Goal: Task Accomplishment & Management: Complete application form

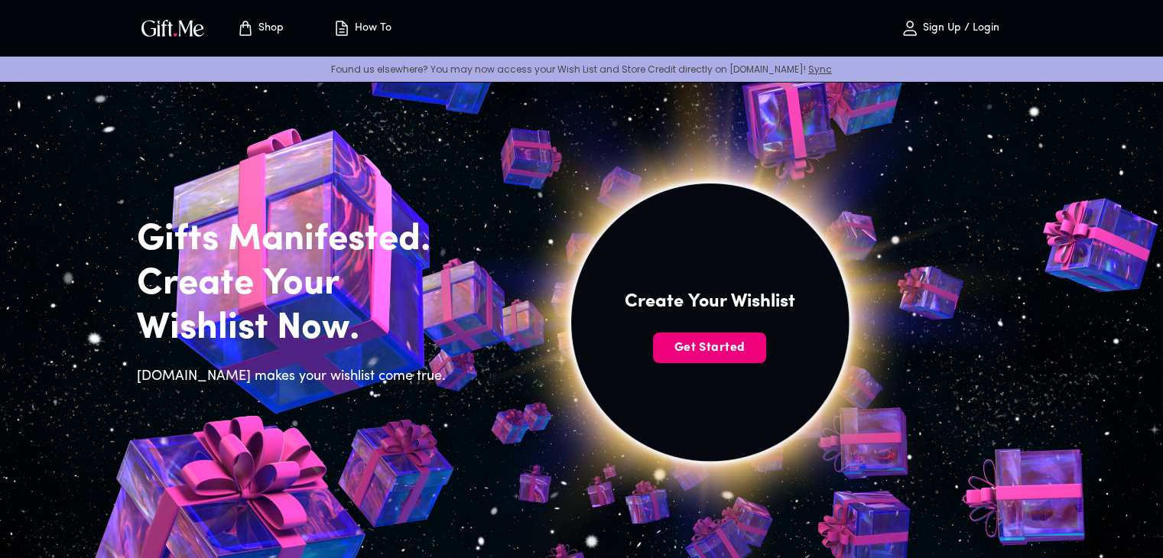
click at [719, 344] on span "Get Started" at bounding box center [709, 347] width 113 height 17
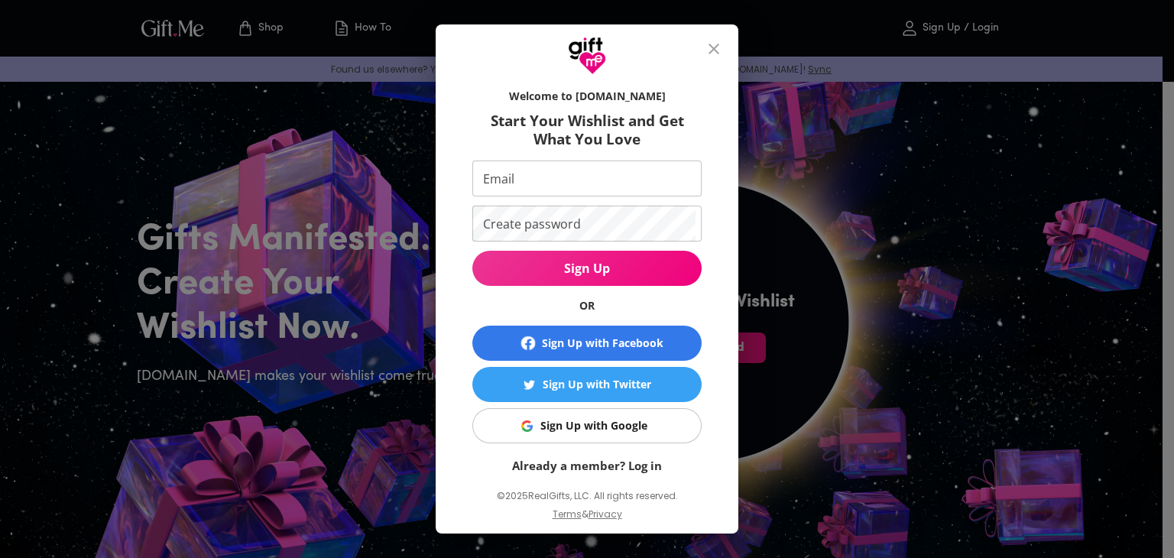
click at [612, 433] on div "Sign Up with Google" at bounding box center [594, 425] width 107 height 17
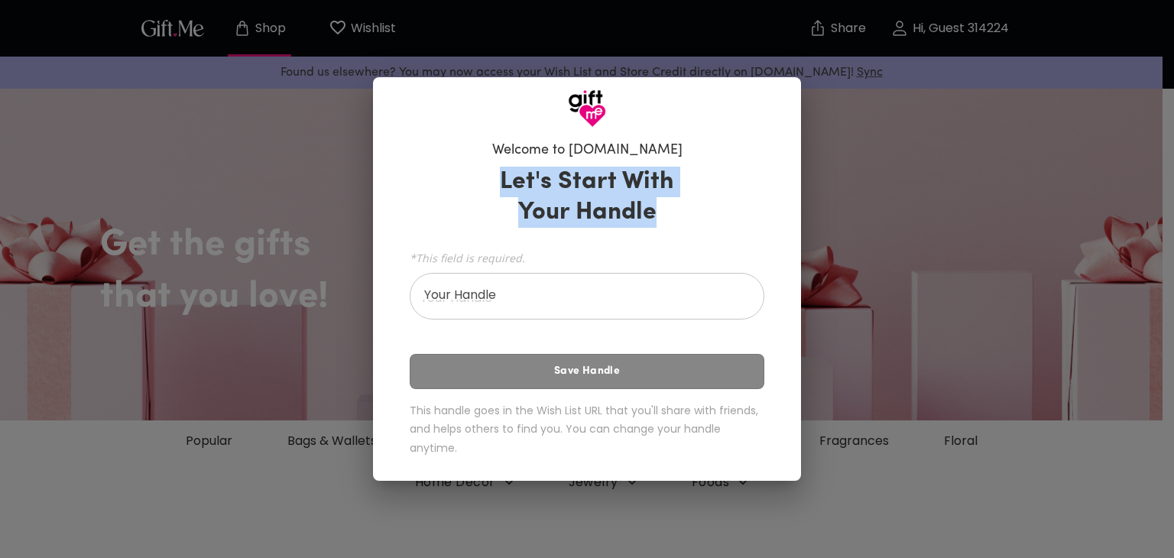
drag, startPoint x: 498, startPoint y: 181, endPoint x: 691, endPoint y: 230, distance: 198.8
click at [691, 230] on div "Let's Start With Your Handle *This field is required. Your Handle Your Handle S…" at bounding box center [587, 315] width 355 height 310
copy h3 "Let's Start With Your Handle"
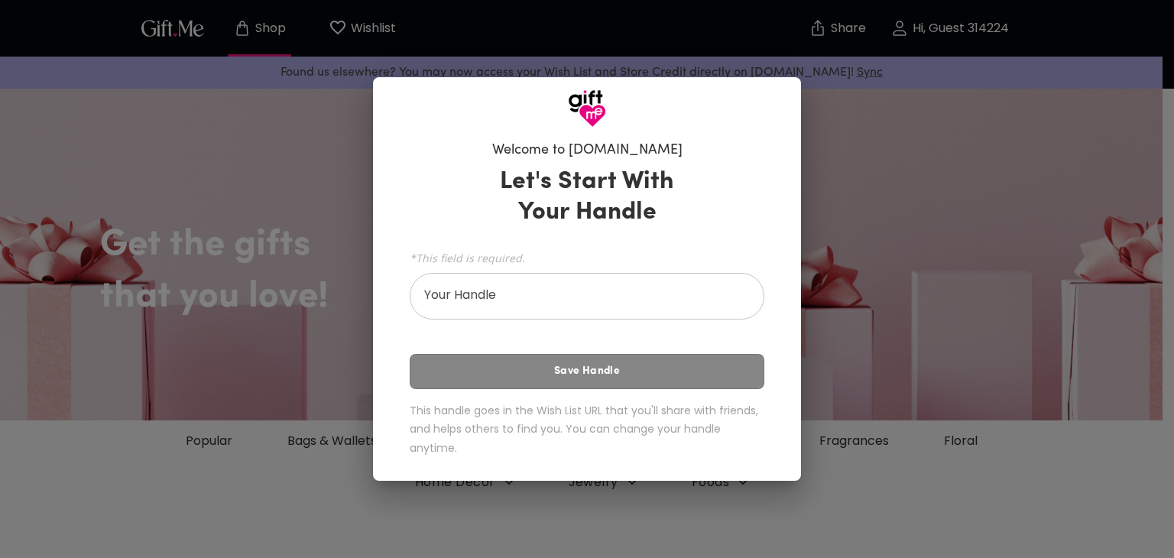
click at [488, 307] on input "Your Handle" at bounding box center [579, 298] width 338 height 43
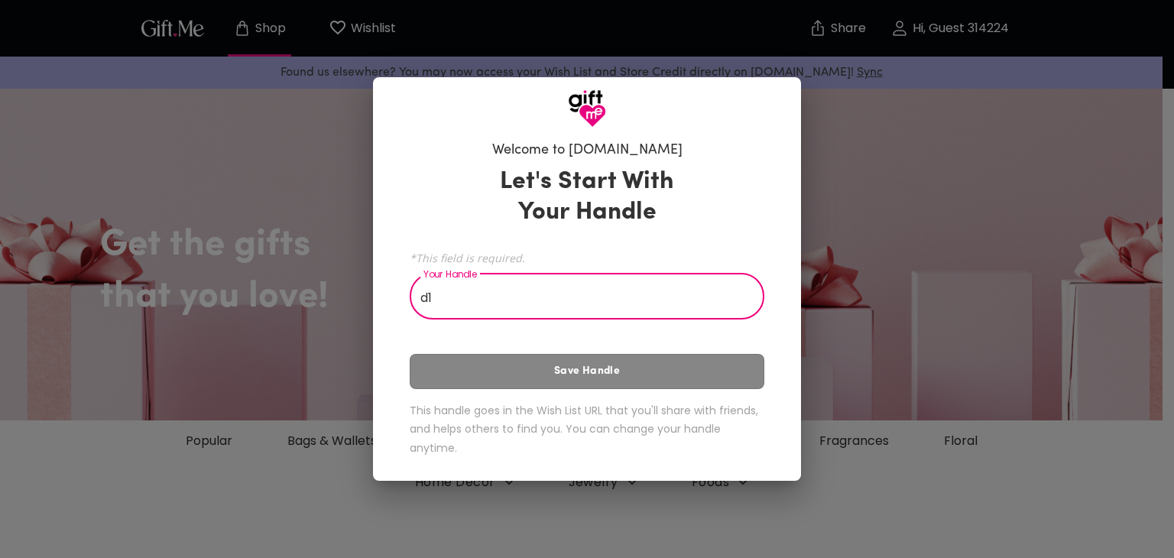
type input "d"
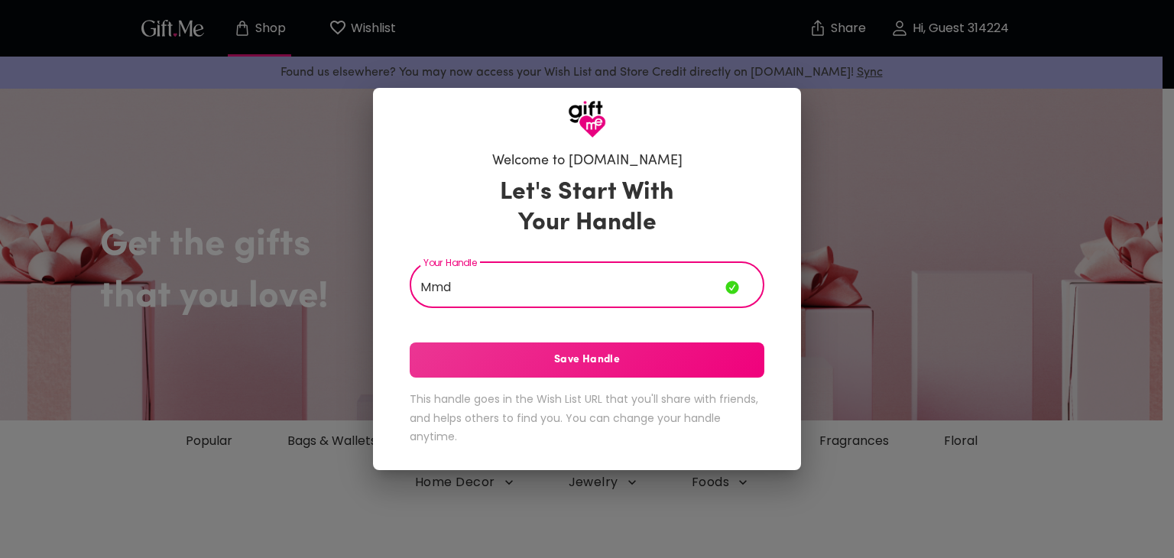
type input "Mmd"
click at [573, 355] on span "Save Handle" at bounding box center [587, 360] width 355 height 17
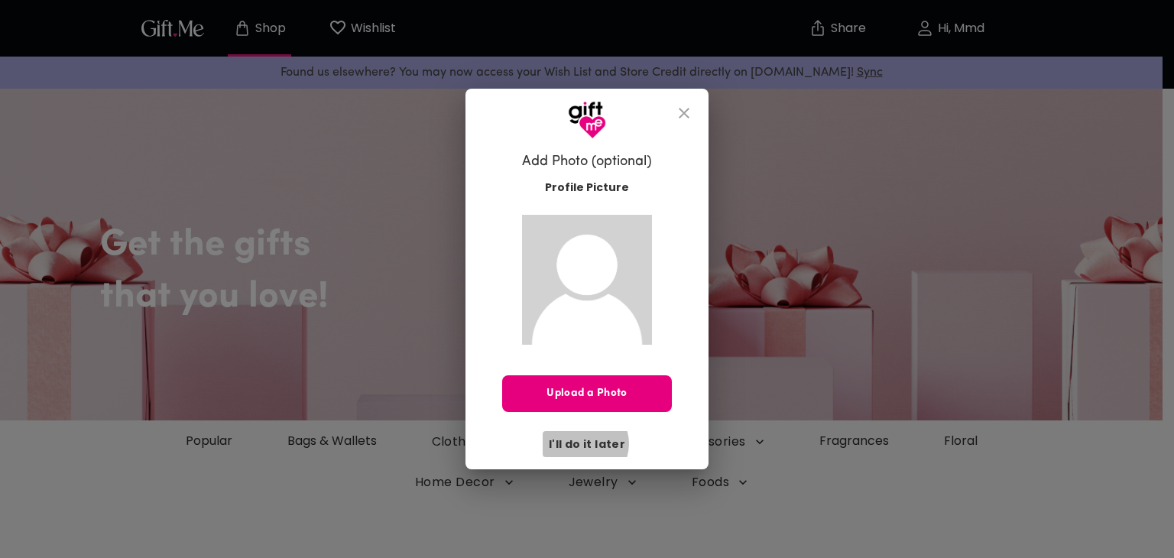
click at [586, 443] on span "I'll do it later" at bounding box center [587, 444] width 76 height 17
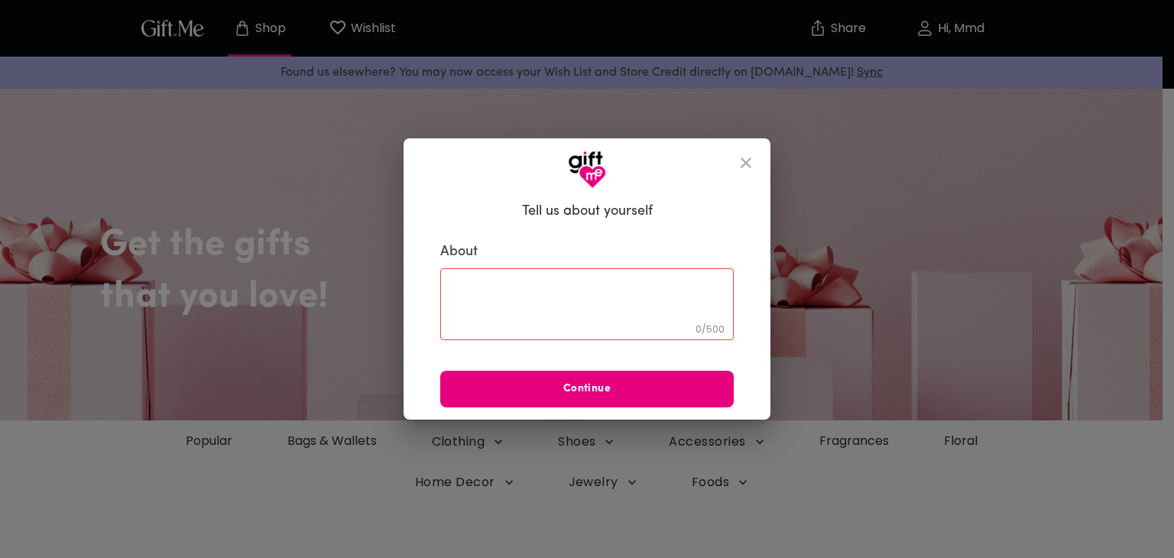
click at [748, 160] on icon "close" at bounding box center [746, 163] width 18 height 18
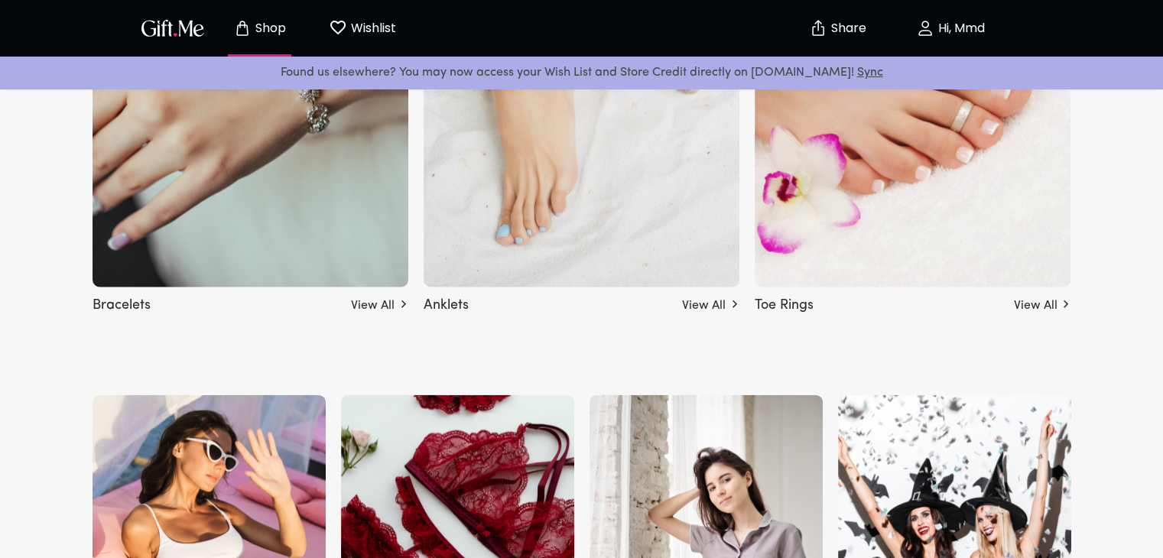
scroll to position [3440, 0]
